Goal: Find specific page/section: Find specific page/section

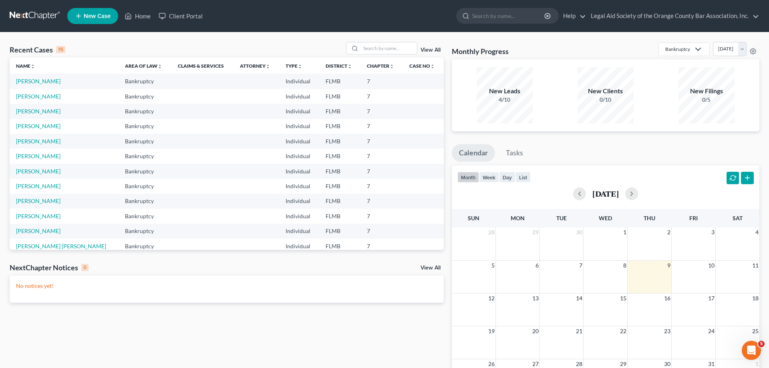
click at [177, 8] on ul "New Case Home Client Portal - No Result - See all results Or Press Enter... Hel…" at bounding box center [413, 16] width 692 height 21
click at [179, 20] on link "Client Portal" at bounding box center [181, 16] width 52 height 14
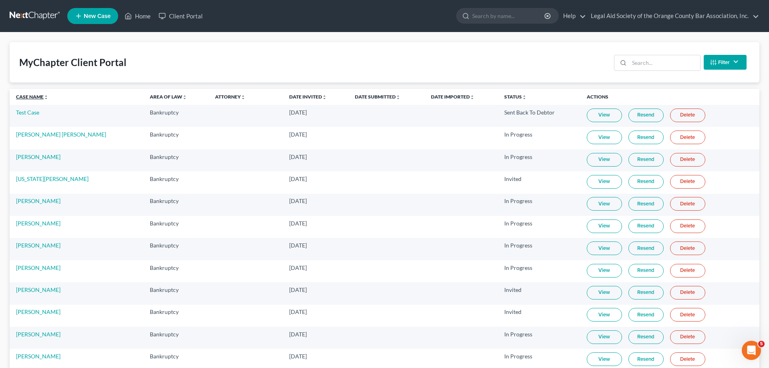
click at [38, 94] on link "Case Name unfold_more expand_more expand_less" at bounding box center [32, 97] width 32 height 6
click at [26, 17] on link at bounding box center [35, 16] width 51 height 14
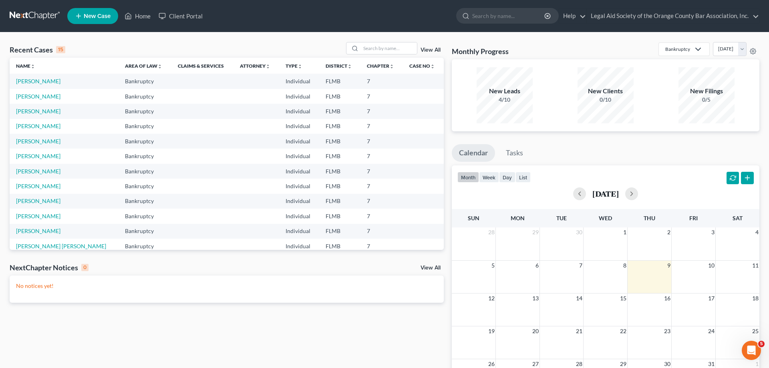
click at [428, 46] on div "View All" at bounding box center [395, 48] width 98 height 12
click at [427, 48] on link "View All" at bounding box center [430, 50] width 20 height 6
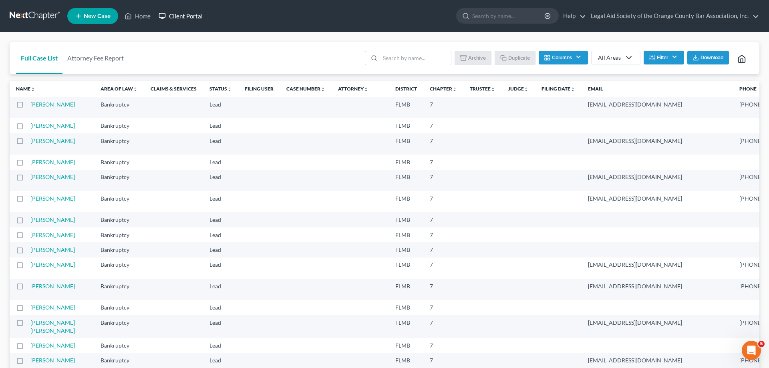
click at [177, 15] on link "Client Portal" at bounding box center [181, 16] width 52 height 14
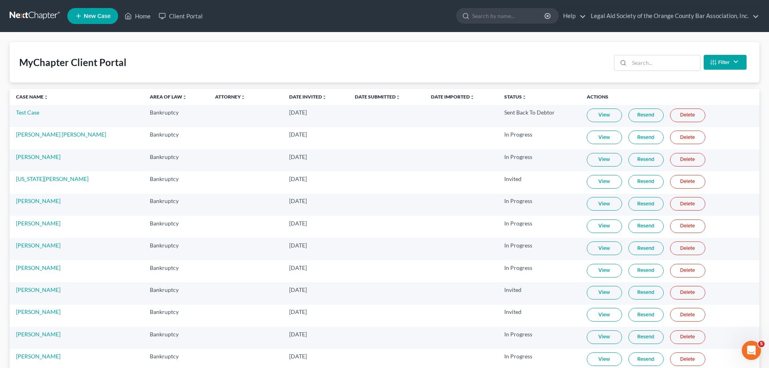
click at [39, 100] on th "Case Name unfold_more expand_more expand_less" at bounding box center [77, 97] width 134 height 16
click at [43, 97] on link "Case Name unfold_more expand_more expand_less" at bounding box center [32, 97] width 32 height 6
click at [355, 100] on link "Date Submitted unfold_more expand_more expand_less" at bounding box center [378, 97] width 46 height 6
click at [354, 98] on link "Date Submitted unfold_more expand_more expand_less" at bounding box center [377, 97] width 46 height 6
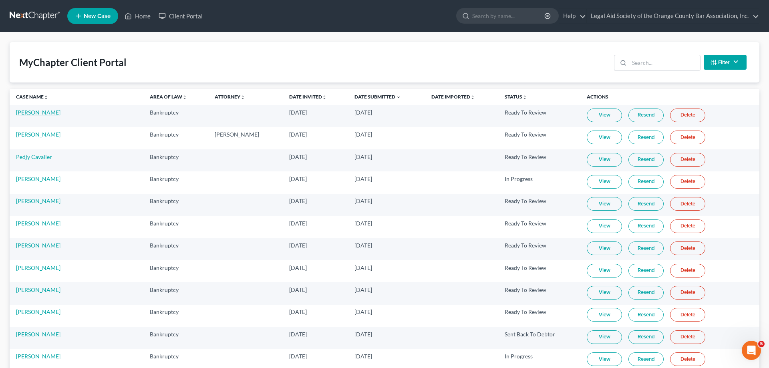
click at [33, 115] on link "[PERSON_NAME]" at bounding box center [38, 112] width 44 height 7
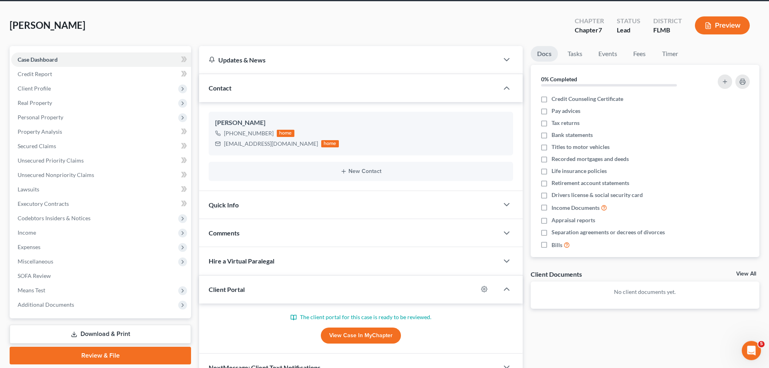
scroll to position [74, 0]
